Goal: Obtain resource: Download file/media

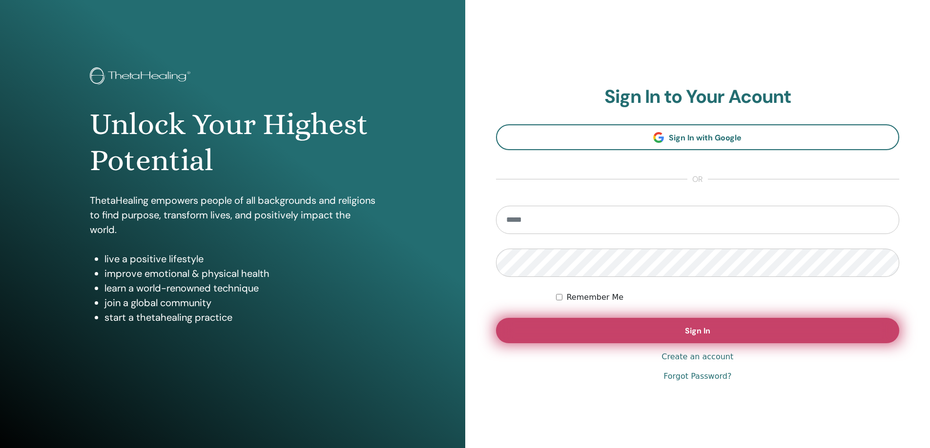
type input "**********"
click at [688, 329] on span "Sign In" at bounding box center [697, 331] width 25 height 10
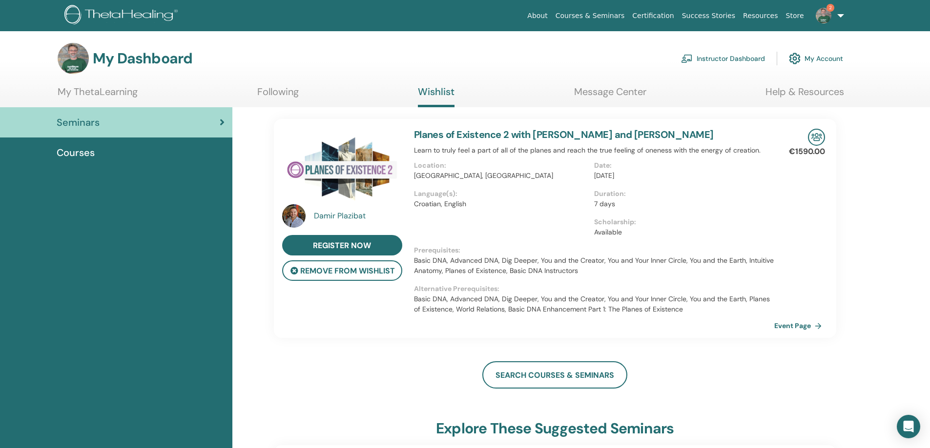
click at [824, 16] on img at bounding box center [823, 16] width 16 height 16
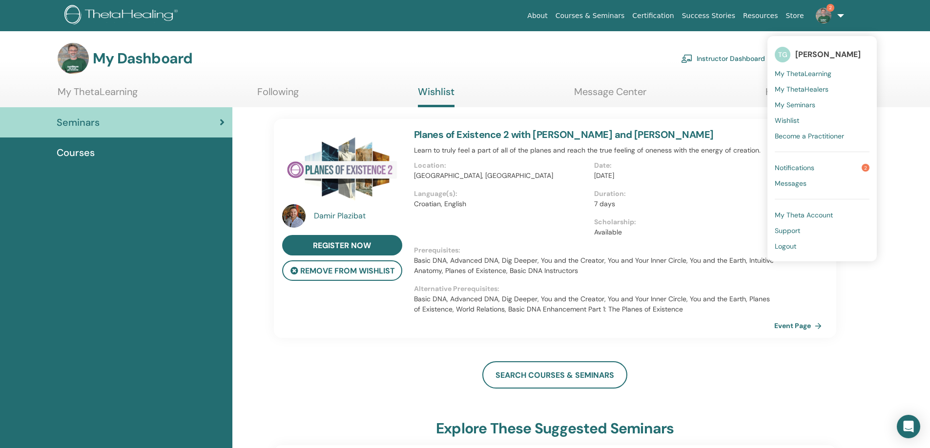
click at [804, 165] on span "Notifications" at bounding box center [794, 167] width 40 height 9
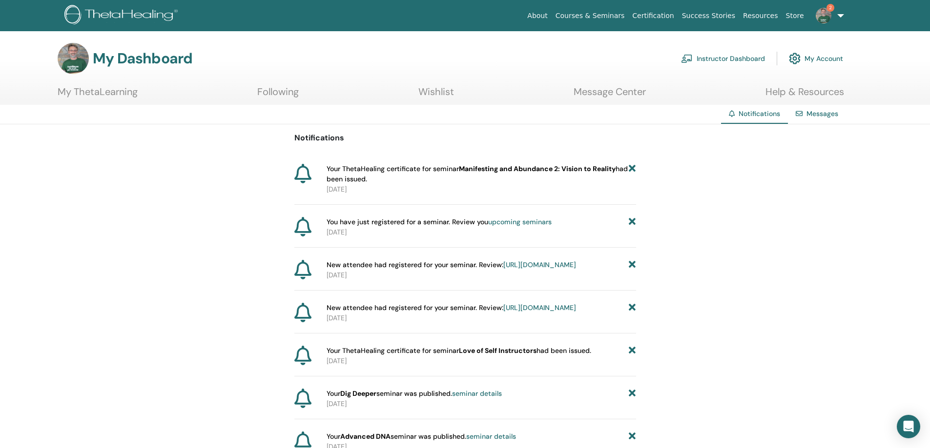
click at [420, 173] on span "Your ThetaHealing certificate for seminar Manifesting and Abundance 2: Vision t…" at bounding box center [477, 174] width 303 height 20
click at [442, 228] on p "[DATE]" at bounding box center [480, 232] width 309 height 10
click at [111, 93] on link "My ThetaLearning" at bounding box center [98, 95] width 80 height 19
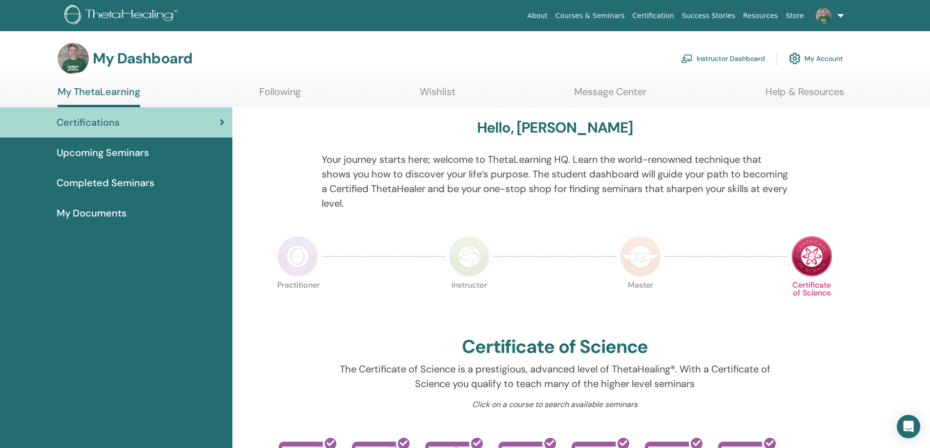
click at [671, 16] on link "Certification" at bounding box center [652, 16] width 49 height 18
click at [99, 210] on span "My Documents" at bounding box center [92, 213] width 70 height 15
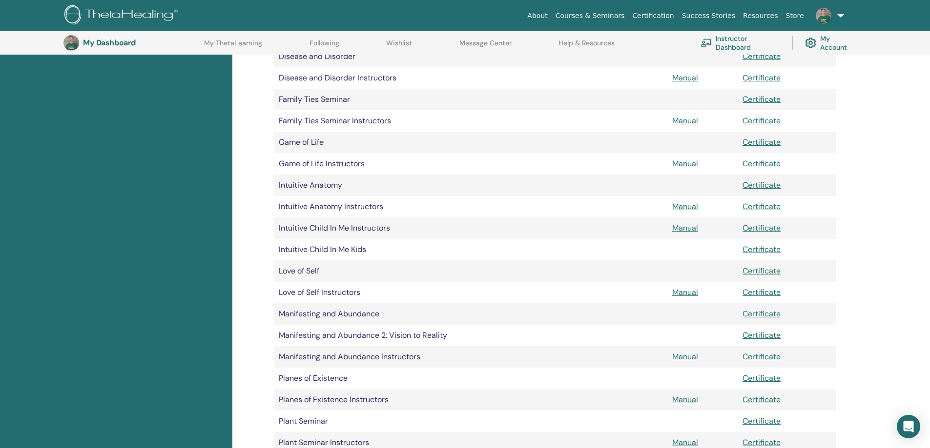
scroll to position [560, 0]
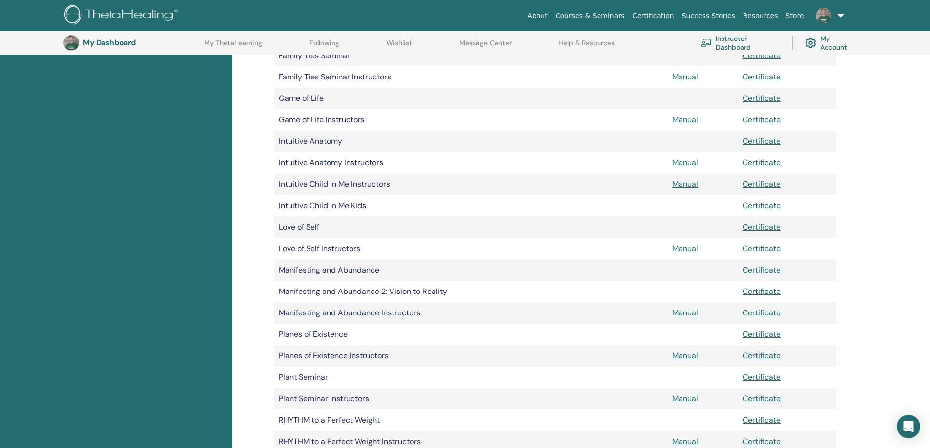
click at [762, 247] on link "Certificate" at bounding box center [761, 249] width 38 height 10
click at [768, 293] on link "Certificate" at bounding box center [761, 291] width 38 height 10
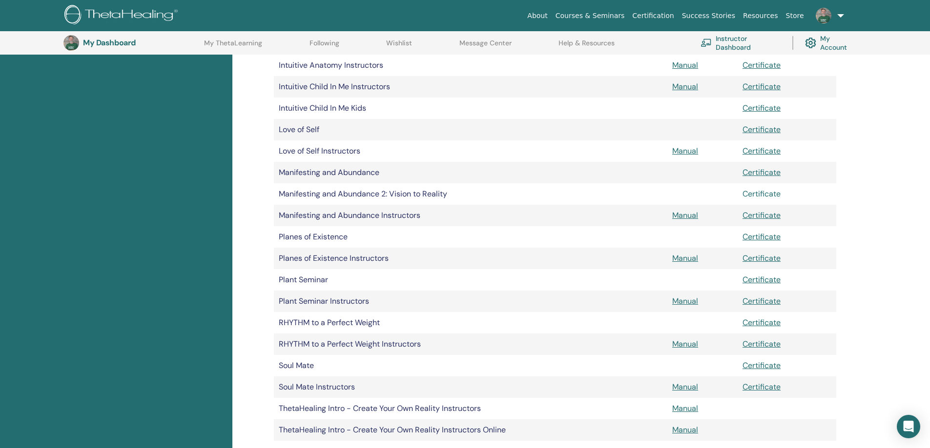
scroll to position [463, 0]
